Goal: Task Accomplishment & Management: Use online tool/utility

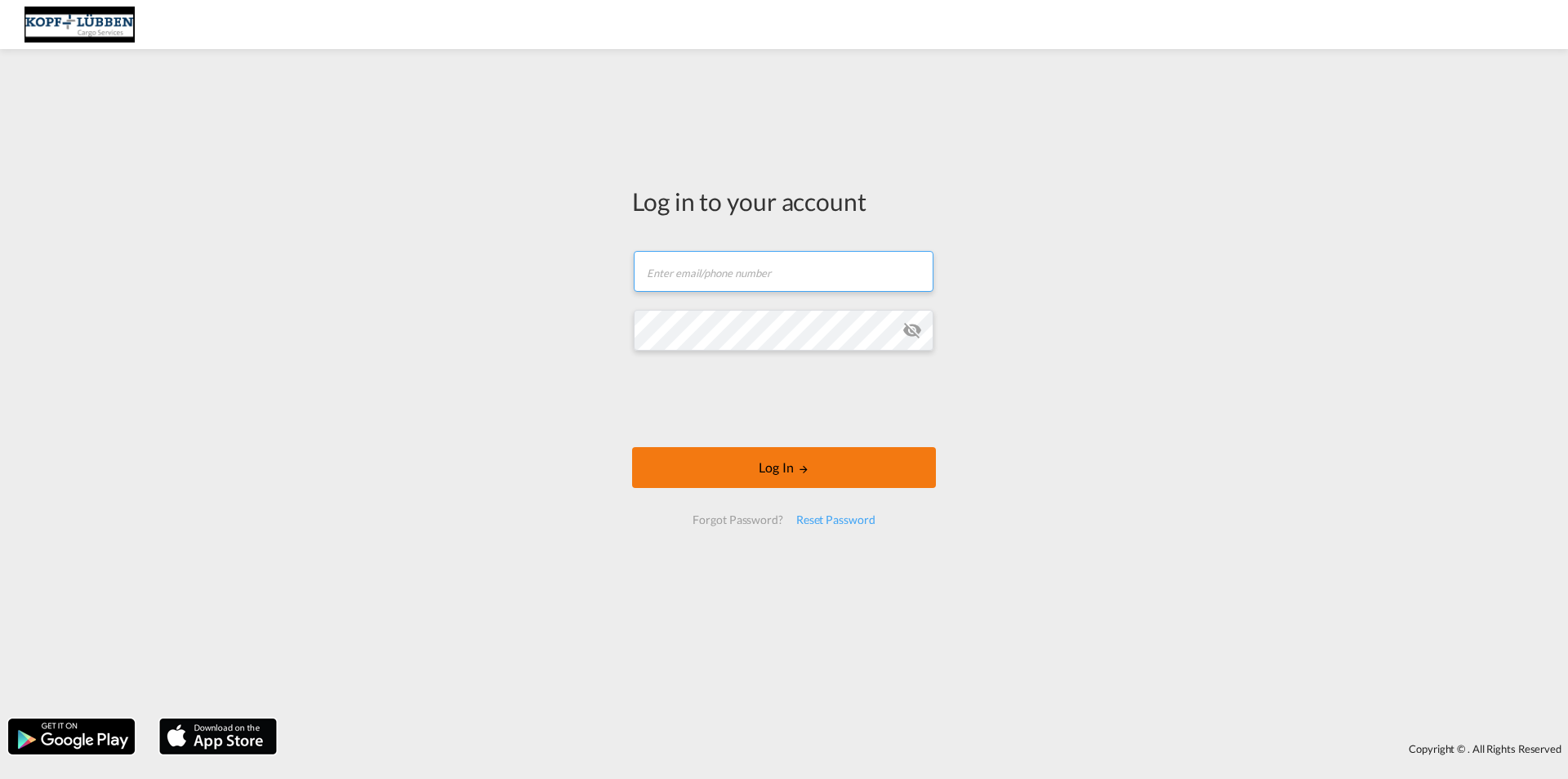
type input "[EMAIL_ADDRESS][PERSON_NAME][DOMAIN_NAME]"
click at [760, 463] on button "Log In" at bounding box center [784, 467] width 303 height 41
